Goal: Task Accomplishment & Management: Complete application form

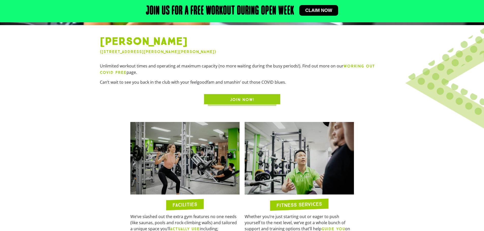
scroll to position [203, 0]
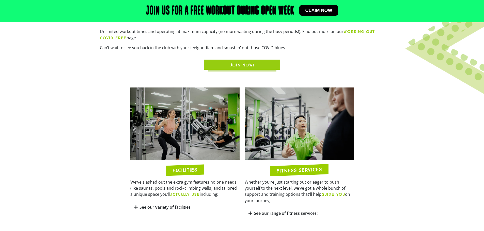
click at [269, 68] on link "JOIN NOW!" at bounding box center [242, 65] width 76 height 10
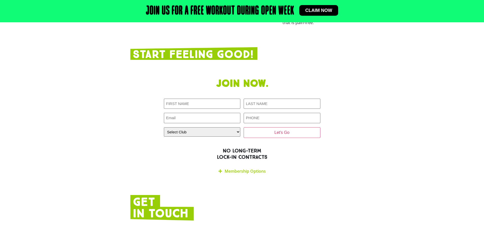
scroll to position [984, 0]
click at [211, 99] on input "First NAME (Required)" at bounding box center [202, 104] width 77 height 10
type input "[PERSON_NAME]"
click at [268, 99] on input "LAST NAME (Required)" at bounding box center [282, 104] width 77 height 10
type input "Li"
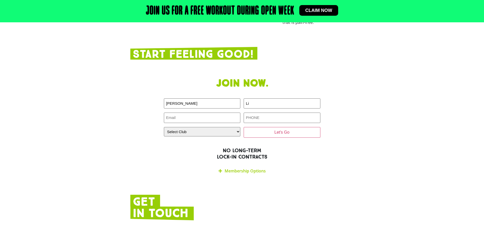
click at [249, 168] on link "Membership Options" at bounding box center [245, 171] width 41 height 6
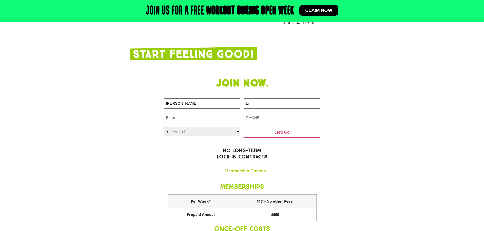
click at [214, 113] on input "Email (Required)" at bounding box center [202, 118] width 77 height 10
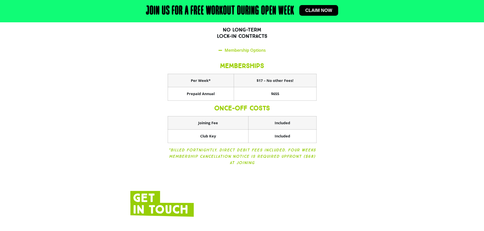
scroll to position [978, 0]
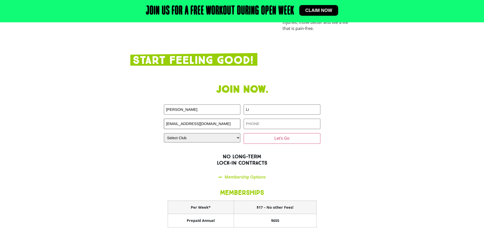
type input "[EMAIL_ADDRESS][DOMAIN_NAME]"
click at [285, 119] on input "PHONE (Required)" at bounding box center [282, 124] width 77 height 10
type input "0452183136"
click at [218, 133] on select "Select Club [GEOGRAPHIC_DATA] [GEOGRAPHIC_DATA] [GEOGRAPHIC_DATA] [GEOGRAPHIC_D…" at bounding box center [202, 137] width 77 height 9
select select "[PERSON_NAME]"
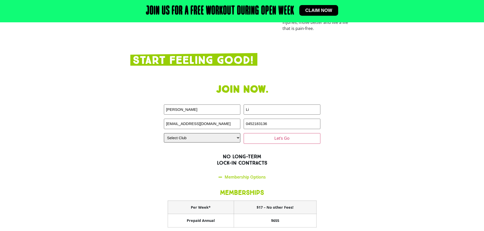
click at [164, 133] on select "Select Club [GEOGRAPHIC_DATA] [GEOGRAPHIC_DATA] [GEOGRAPHIC_DATA] [GEOGRAPHIC_D…" at bounding box center [202, 137] width 77 height 9
click at [311, 133] on input "Let's Go" at bounding box center [282, 138] width 77 height 11
